Goal: Navigation & Orientation: Find specific page/section

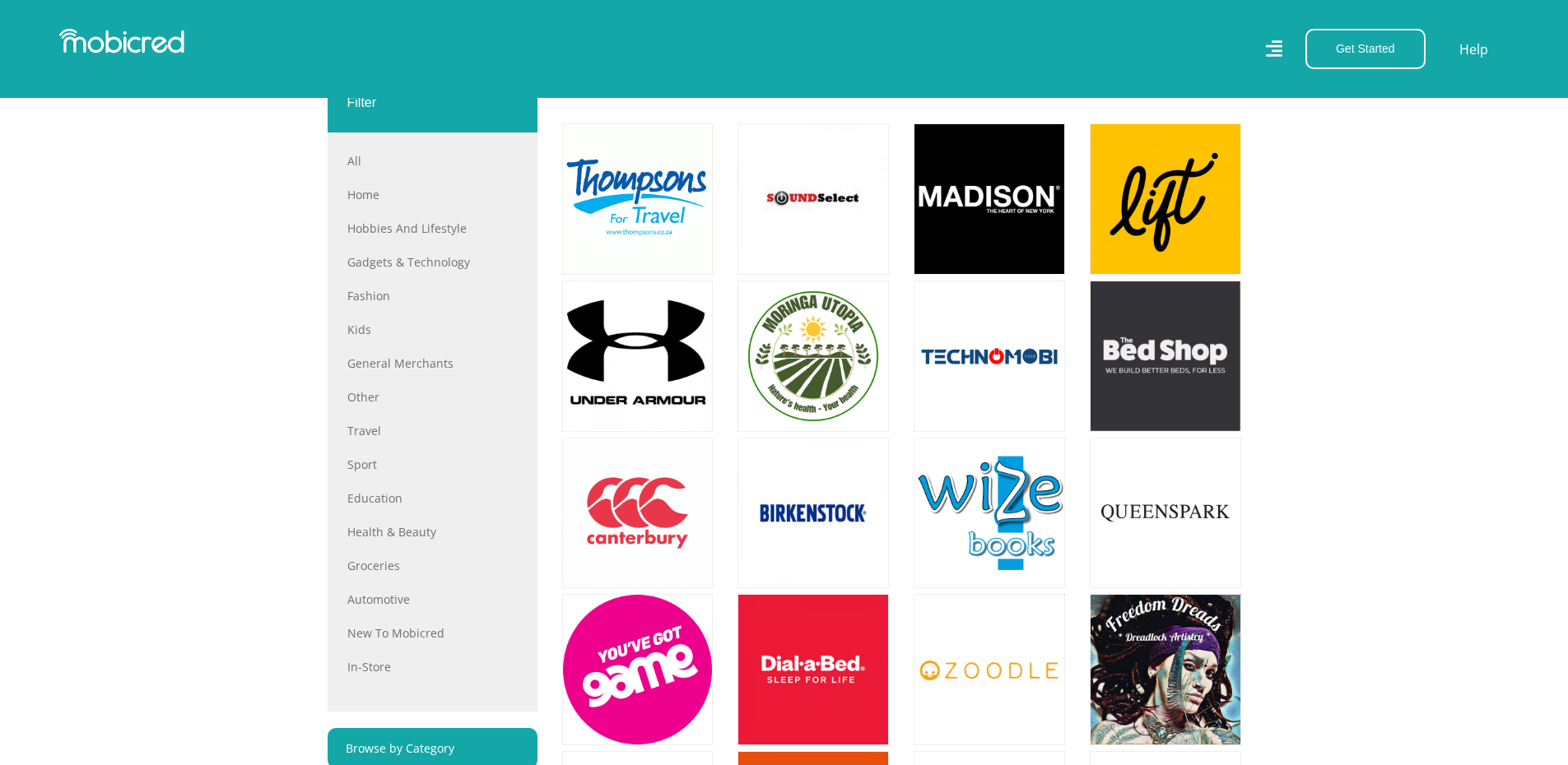
scroll to position [658, 0]
click at [428, 266] on link "Gadgets & Technology" at bounding box center [432, 261] width 170 height 17
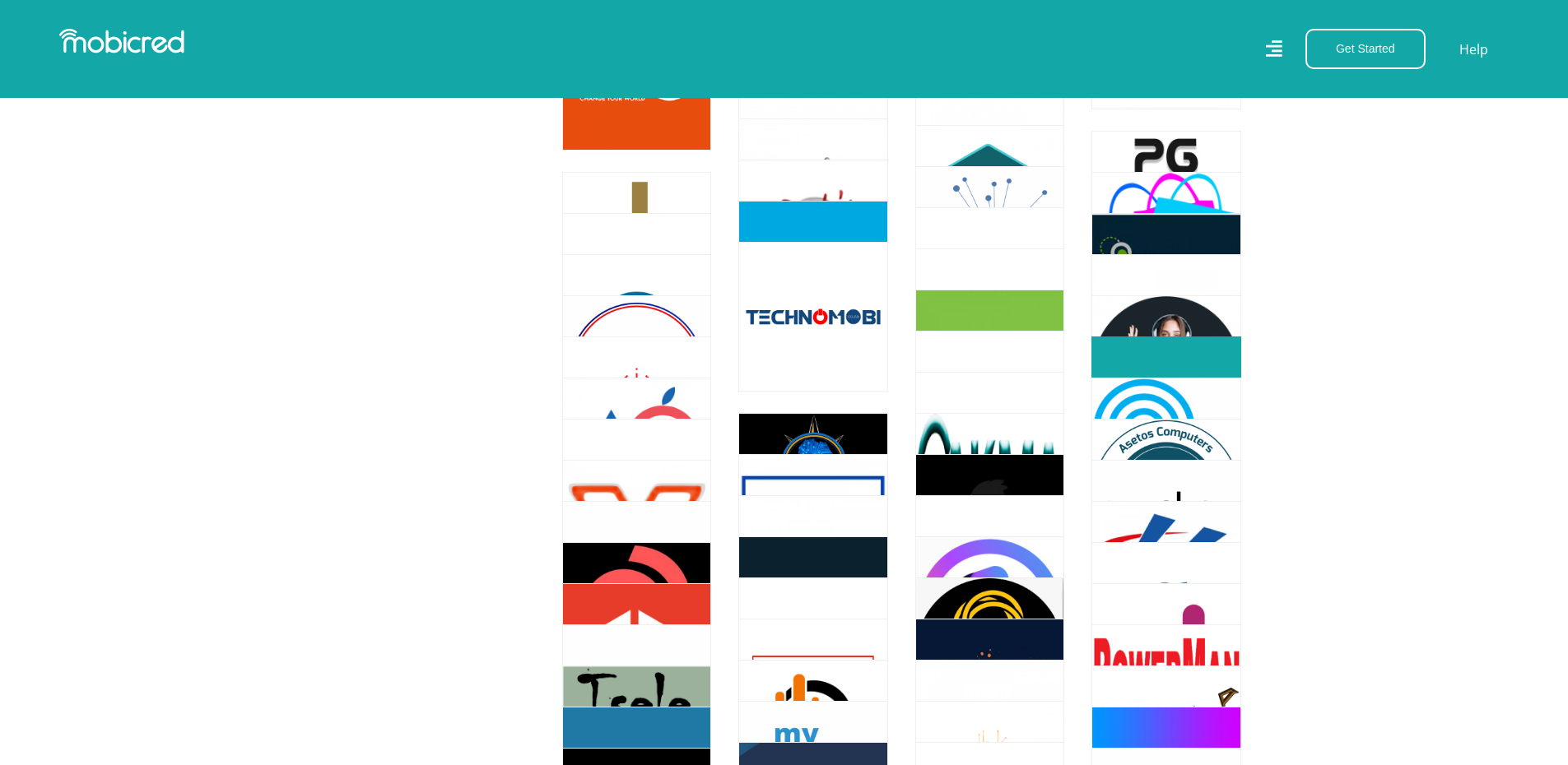
scroll to position [1811, 0]
